Goal: Transaction & Acquisition: Book appointment/travel/reservation

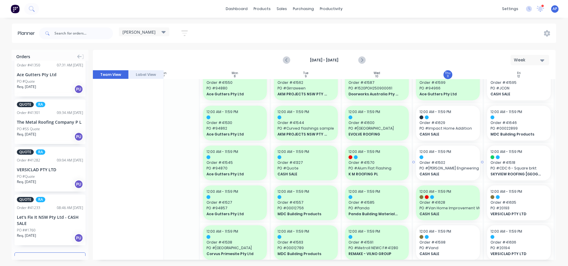
scroll to position [0, 35]
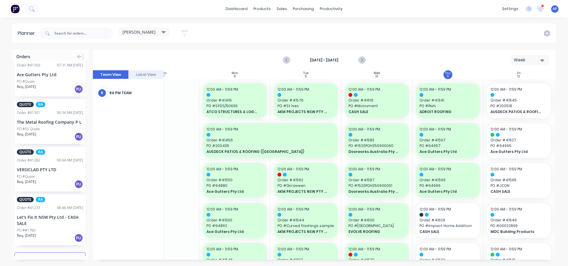
click at [148, 32] on div "[PERSON_NAME]" at bounding box center [143, 31] width 43 height 5
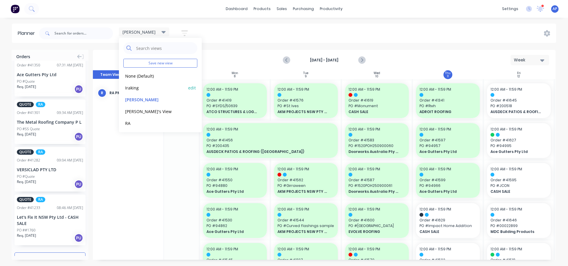
click at [133, 88] on button "Iraking" at bounding box center [154, 87] width 63 height 7
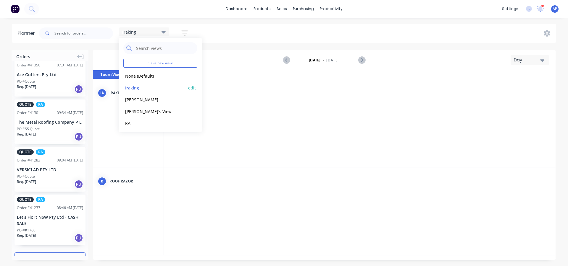
scroll to position [0, 1041]
click at [255, 142] on div at bounding box center [234, 123] width 47 height 88
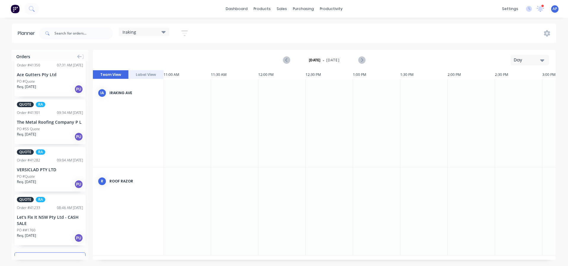
click at [159, 35] on div "Iraking" at bounding box center [144, 32] width 50 height 9
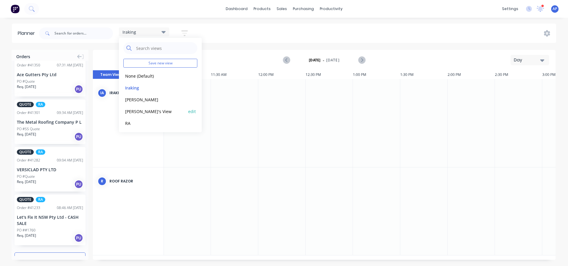
click at [144, 112] on button "[PERSON_NAME]'s View" at bounding box center [154, 111] width 63 height 7
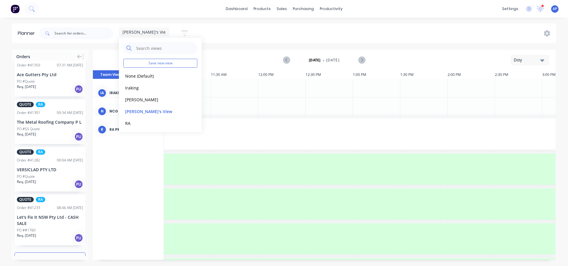
click at [243, 67] on div "[DATE] - [DATE] Day" at bounding box center [323, 60] width 461 height 19
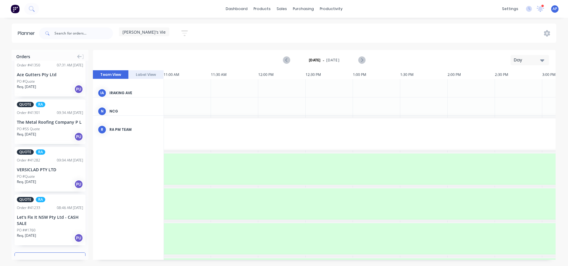
drag, startPoint x: 529, startPoint y: 62, endPoint x: 524, endPoint y: 64, distance: 4.9
click at [528, 62] on div "Day" at bounding box center [527, 60] width 27 height 6
click at [511, 85] on div "Week" at bounding box center [519, 88] width 59 height 12
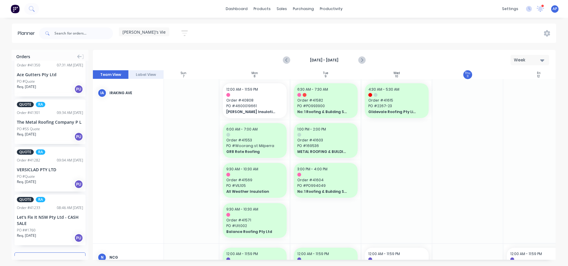
scroll to position [0, 0]
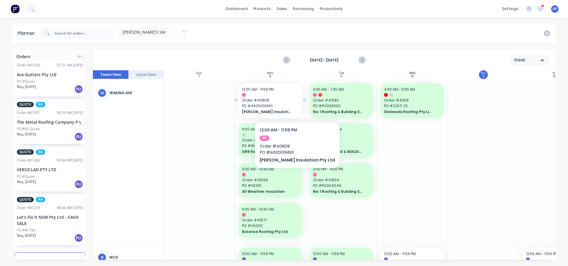
click at [287, 104] on span "PO # 4600019661" at bounding box center [270, 106] width 57 height 5
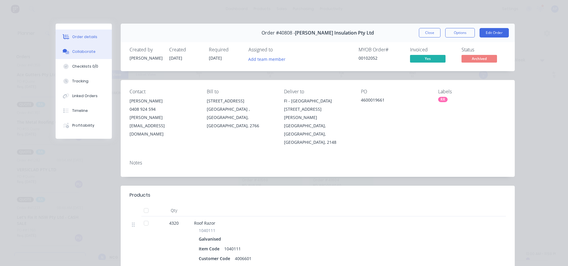
click at [78, 55] on button "Collaborate" at bounding box center [84, 51] width 56 height 15
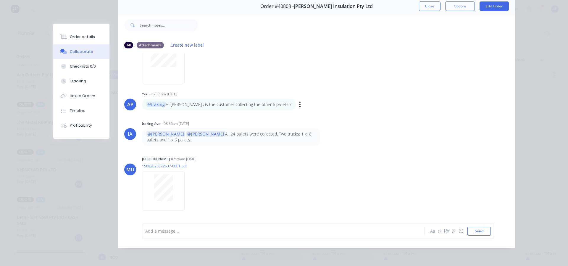
scroll to position [1, 0]
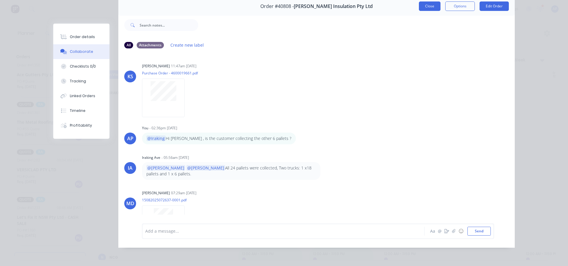
click at [424, 8] on button "Close" at bounding box center [430, 5] width 22 height 9
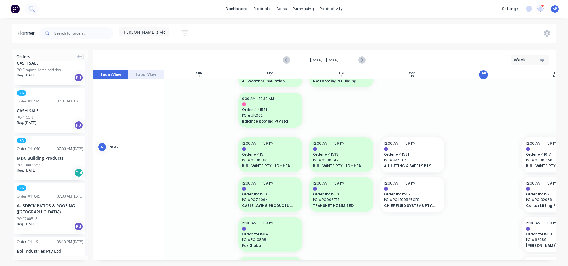
scroll to position [89, 0]
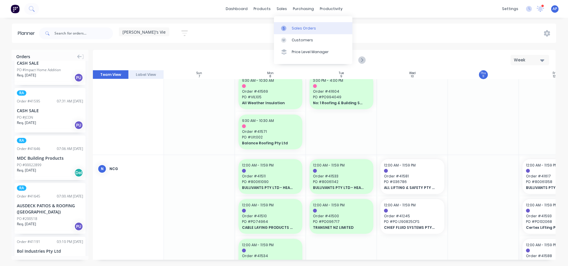
click at [295, 26] on div "Sales Orders" at bounding box center [304, 28] width 24 height 5
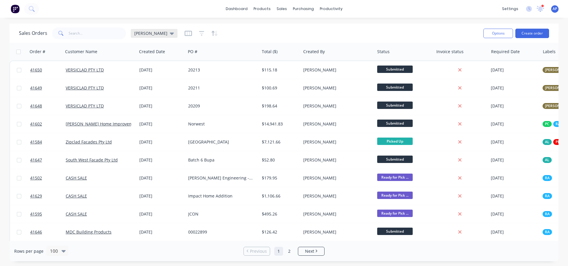
click at [148, 33] on div "[PERSON_NAME]" at bounding box center [154, 33] width 40 height 5
click at [237, 36] on div "Sales Orders [PERSON_NAME]" at bounding box center [249, 33] width 460 height 14
click at [141, 34] on span "[PERSON_NAME]" at bounding box center [150, 33] width 33 height 6
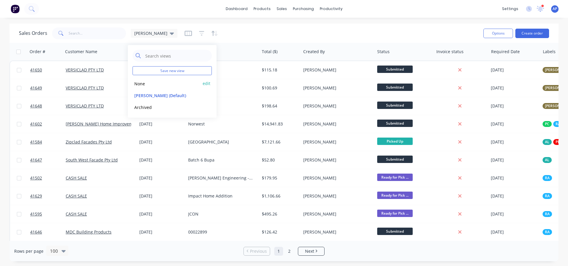
click at [142, 83] on button "None" at bounding box center [166, 83] width 67 height 7
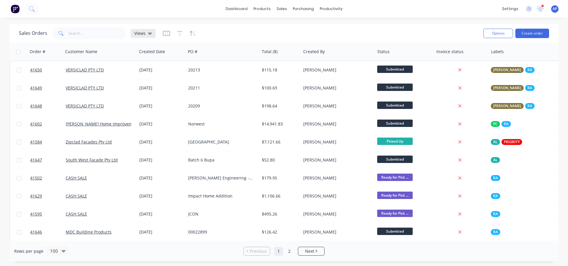
click at [143, 30] on div "Views" at bounding box center [143, 33] width 25 height 9
click at [145, 84] on button "None" at bounding box center [166, 83] width 67 height 7
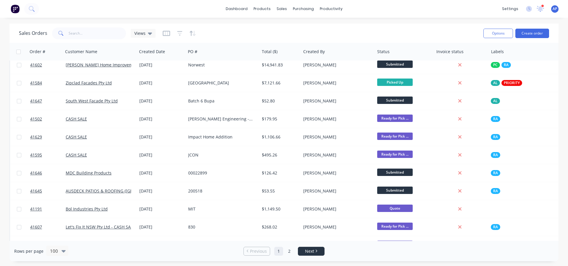
click at [307, 253] on span "Next" at bounding box center [309, 252] width 9 height 6
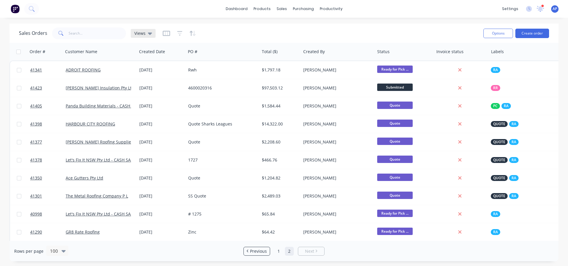
click at [146, 32] on div "Views" at bounding box center [143, 33] width 18 height 5
click at [248, 36] on div "Sales Orders Views" at bounding box center [249, 33] width 460 height 14
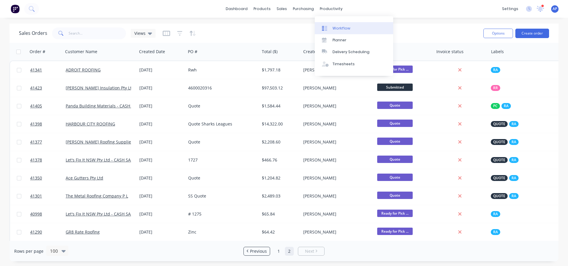
click at [332, 24] on link "Workflow" at bounding box center [354, 28] width 78 height 12
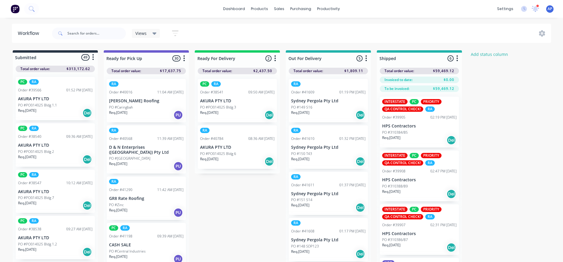
click at [482, 120] on div "Submitted 49 Status colour #273444 hex #273444 Save Cancel Summaries Total orde…" at bounding box center [317, 166] width 643 height 233
click at [185, 58] on icon "button" at bounding box center [184, 58] width 2 height 7
click at [169, 85] on button "Notifications" at bounding box center [158, 81] width 59 height 10
click at [198, 29] on div "Views Save new view None (Default) edit AL edit ALL edit BB & TH edit NCG edit …" at bounding box center [301, 34] width 501 height 18
click at [67, 105] on div "PO #PO014025 Bldg 1.1" at bounding box center [55, 105] width 75 height 5
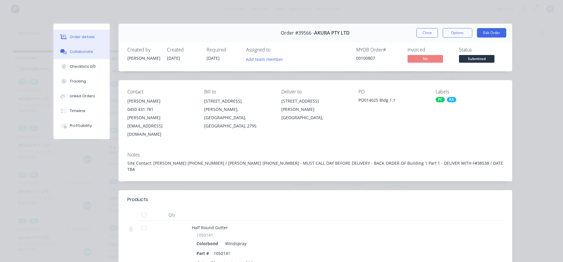
click at [66, 52] on button "Collaborate" at bounding box center [82, 51] width 56 height 15
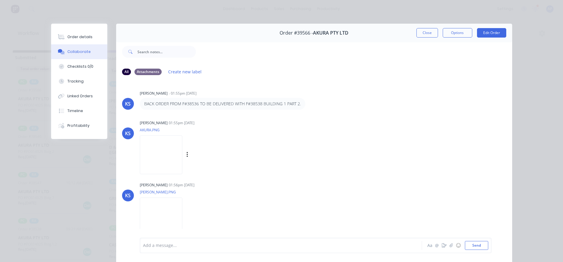
scroll to position [31, 0]
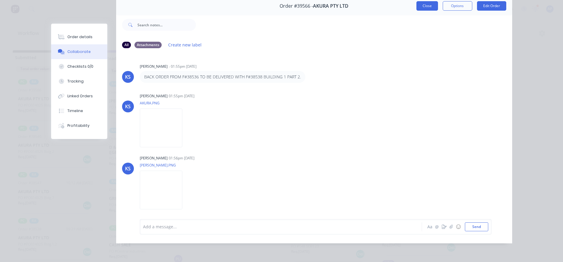
click at [424, 1] on button "Close" at bounding box center [428, 5] width 22 height 9
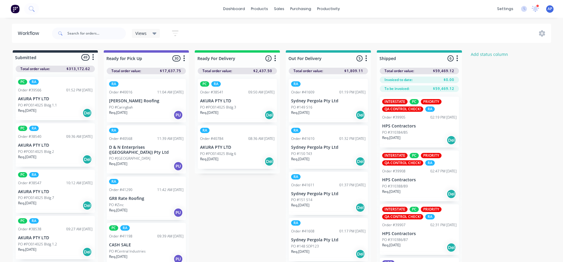
click at [73, 101] on div "PC RA Order #39566 01:52 PM [DATE] AKURA PTY LTD PO #PO014025 Bldg 1.1 Req. [DA…" at bounding box center [55, 98] width 79 height 43
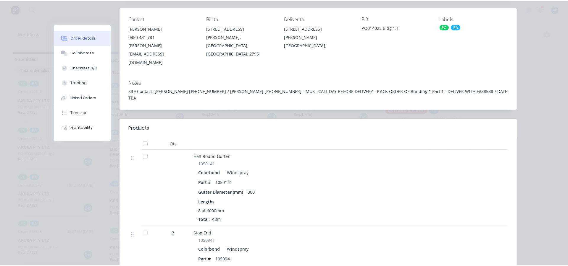
scroll to position [0, 0]
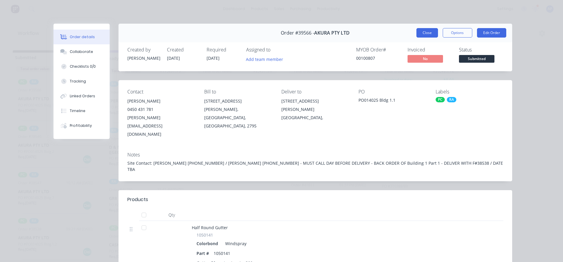
click at [421, 33] on button "Close" at bounding box center [428, 32] width 22 height 9
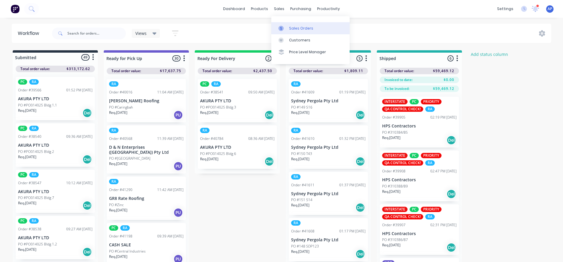
click at [292, 28] on div "Sales Orders" at bounding box center [301, 28] width 24 height 5
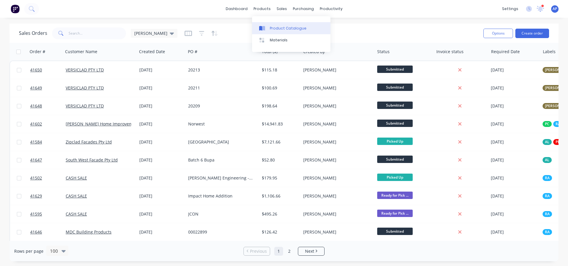
click at [272, 25] on link "Product Catalogue" at bounding box center [291, 28] width 78 height 12
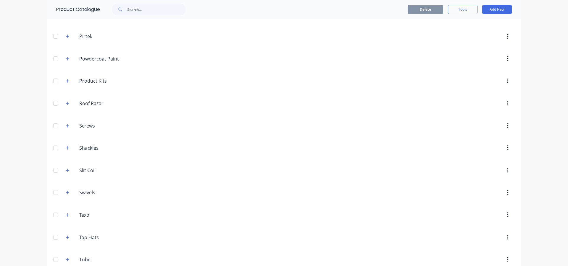
scroll to position [414, 0]
click at [67, 126] on icon "button" at bounding box center [68, 125] width 4 height 4
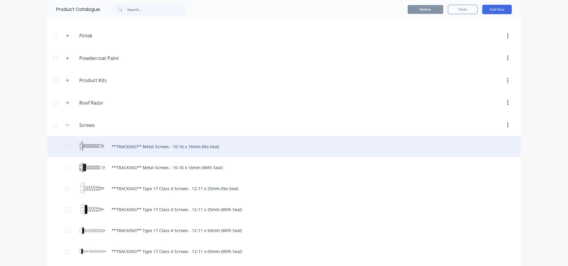
scroll to position [473, 0]
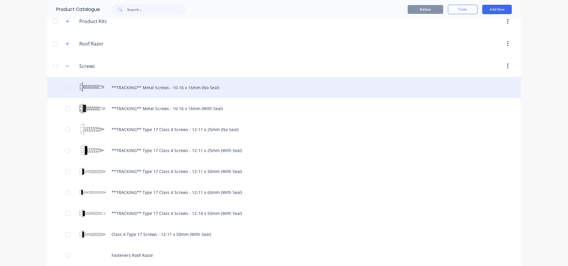
click at [162, 94] on div "**TRACKING** Metal Screws - 10-16 x 16mm (No Seal)" at bounding box center [283, 87] width 473 height 21
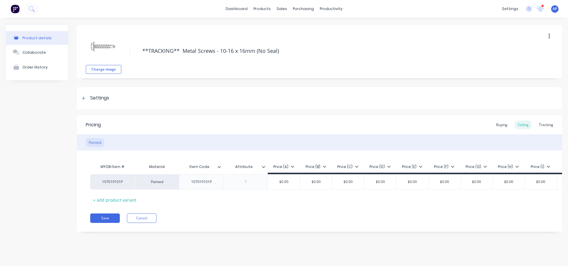
click at [145, 217] on div "Pricing Buying Selling Tracking Painted MYOB Item # Material Item Code Attribut…" at bounding box center [319, 173] width 485 height 117
click at [146, 221] on button "Cancel" at bounding box center [142, 218] width 30 height 9
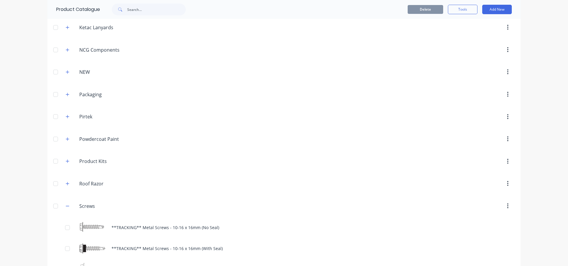
scroll to position [444, 0]
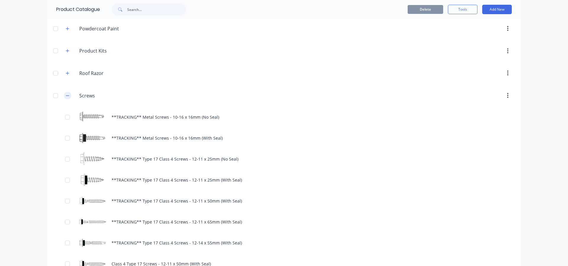
click at [67, 97] on icon "button" at bounding box center [68, 96] width 4 height 4
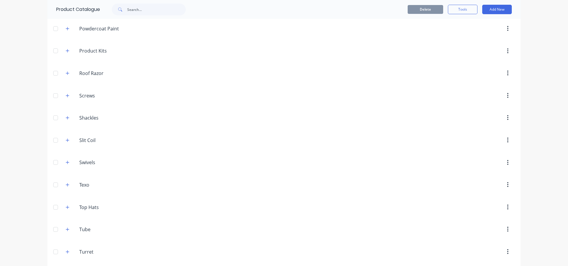
scroll to position [491, 0]
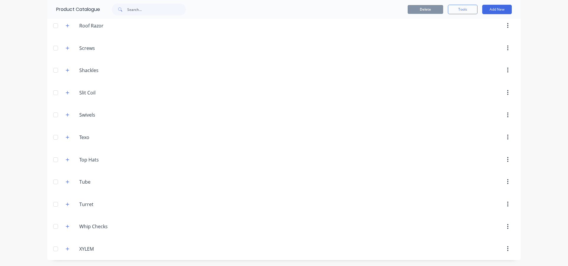
click at [67, 155] on div "Top.Hats Top Hats" at bounding box center [107, 160] width 93 height 11
click at [67, 157] on button "button" at bounding box center [67, 159] width 7 height 7
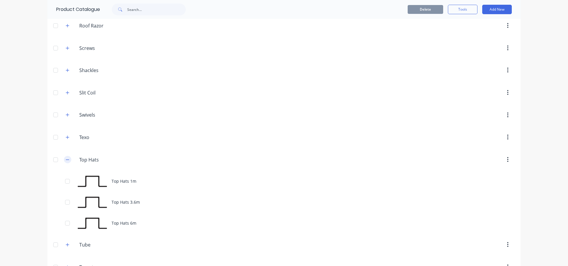
click at [66, 157] on button "button" at bounding box center [67, 159] width 7 height 7
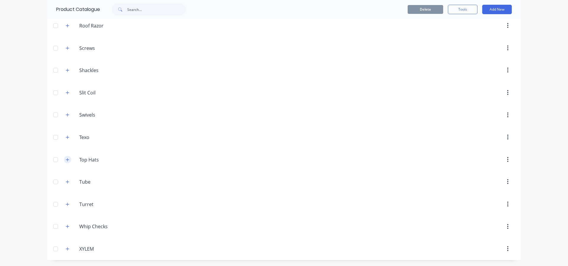
click at [66, 157] on button "button" at bounding box center [67, 159] width 7 height 7
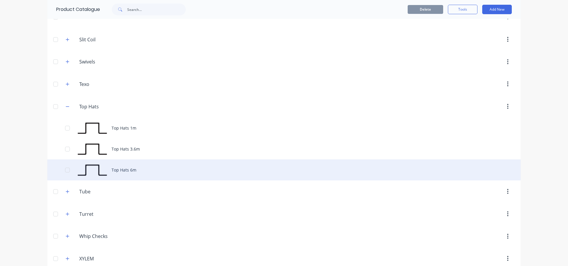
scroll to position [550, 0]
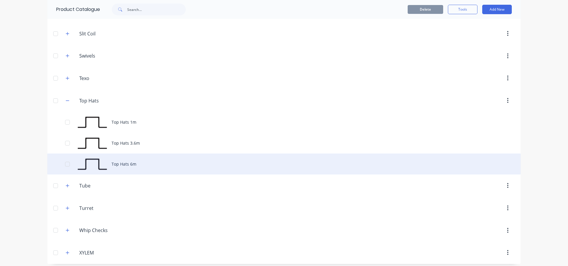
click at [130, 166] on div "Top Hats 6m" at bounding box center [283, 164] width 473 height 21
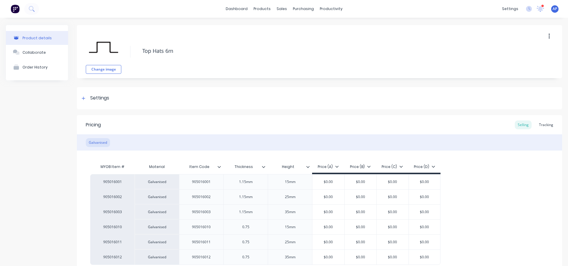
scroll to position [30, 0]
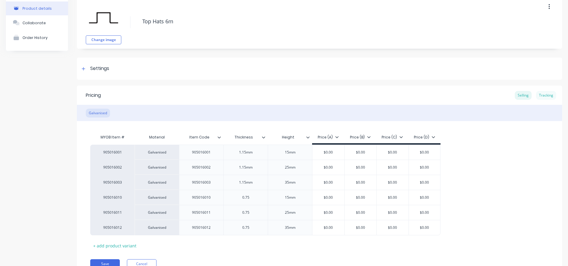
click at [536, 96] on div "Tracking" at bounding box center [546, 95] width 20 height 9
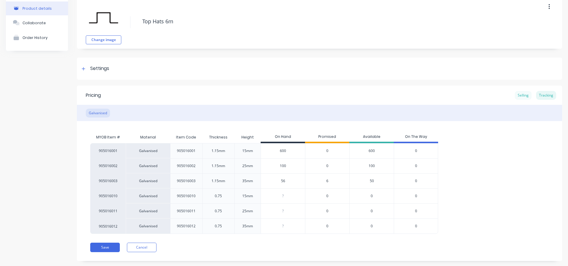
click at [520, 94] on div "Selling" at bounding box center [523, 95] width 17 height 9
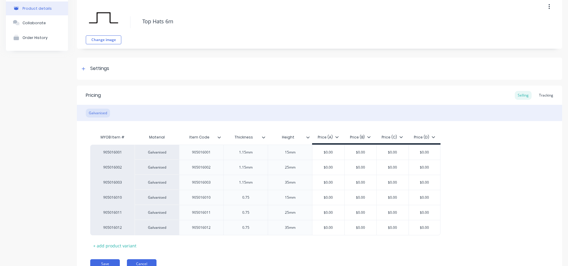
click at [150, 262] on button "Cancel" at bounding box center [142, 264] width 30 height 9
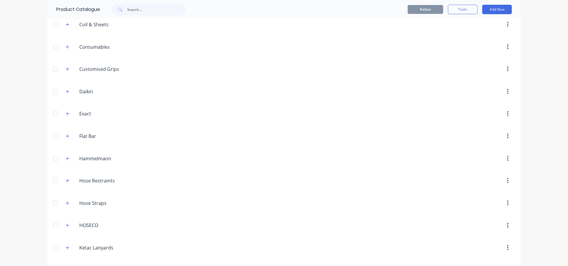
scroll to position [148, 0]
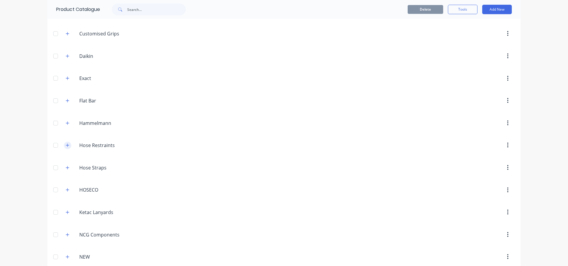
click at [66, 144] on icon "button" at bounding box center [68, 145] width 4 height 4
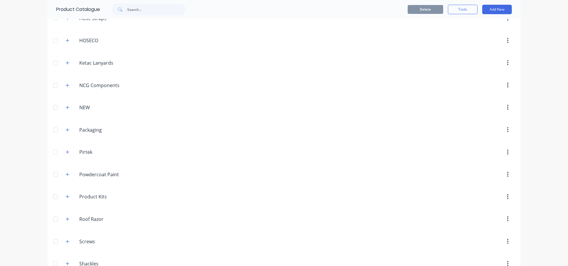
scroll to position [621, 0]
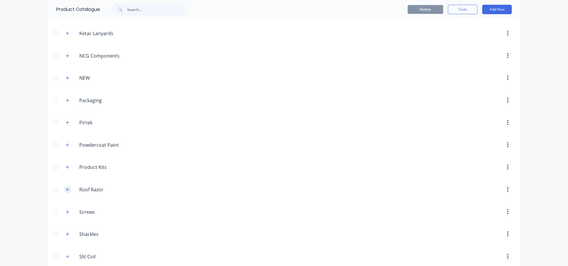
click at [68, 191] on button "button" at bounding box center [67, 189] width 7 height 7
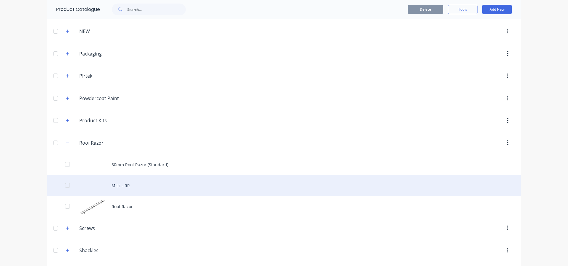
scroll to position [710, 0]
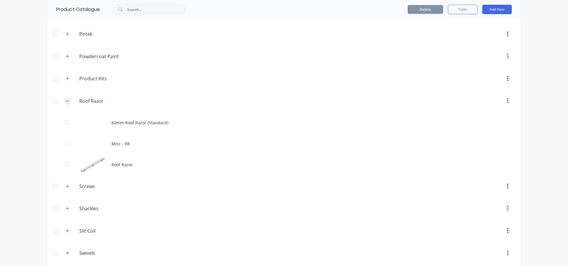
click at [67, 101] on icon "button" at bounding box center [68, 101] width 4 height 4
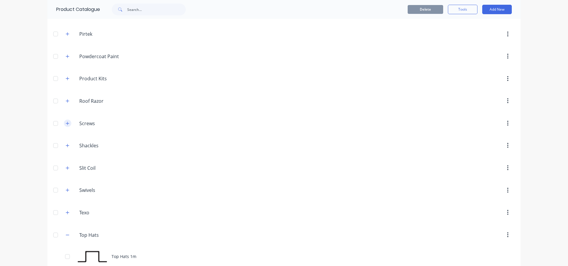
click at [66, 123] on icon "button" at bounding box center [68, 124] width 4 height 4
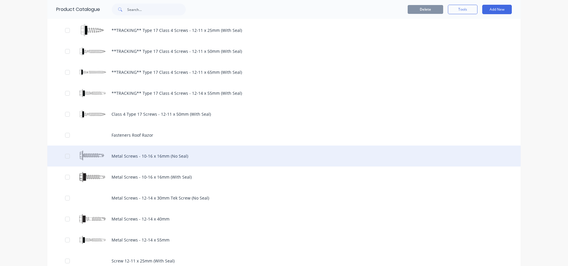
scroll to position [887, 0]
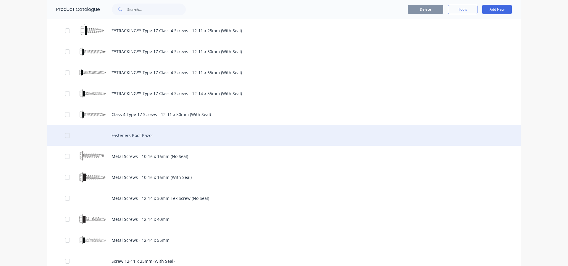
click at [127, 133] on div "Fasteners Roof Razor" at bounding box center [283, 135] width 473 height 21
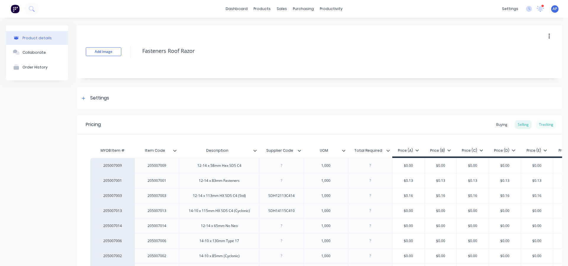
click at [542, 127] on div "Tracking" at bounding box center [546, 124] width 20 height 9
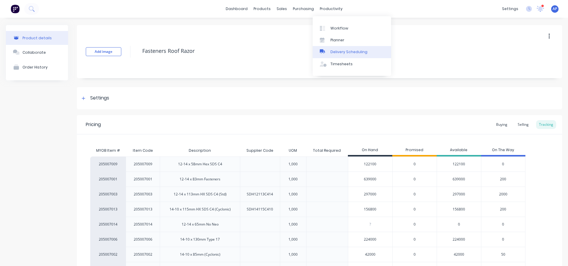
click at [345, 54] on div "Delivery Scheduling" at bounding box center [348, 51] width 37 height 5
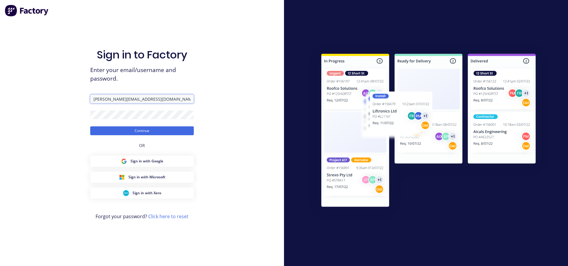
drag, startPoint x: 148, startPoint y: 96, endPoint x: 58, endPoint y: 86, distance: 90.4
click at [60, 88] on div "Sign in to Factory Enter your email/username and password. [PERSON_NAME][EMAIL_…" at bounding box center [142, 133] width 284 height 266
type input "[PERSON_NAME][EMAIL_ADDRESS][DOMAIN_NAME]"
click at [90, 127] on button "Continue" at bounding box center [142, 131] width 104 height 9
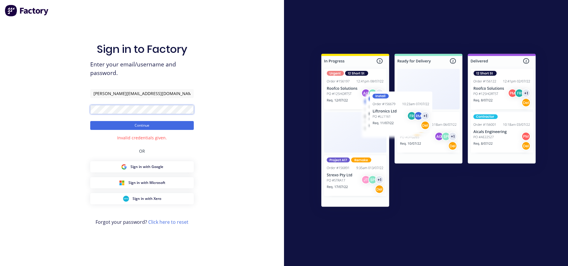
click at [71, 107] on div "Sign in to Factory Enter your email/username and password. [PERSON_NAME][EMAIL_…" at bounding box center [142, 133] width 284 height 266
click button "Continue" at bounding box center [142, 125] width 104 height 9
